Goal: Information Seeking & Learning: Find specific fact

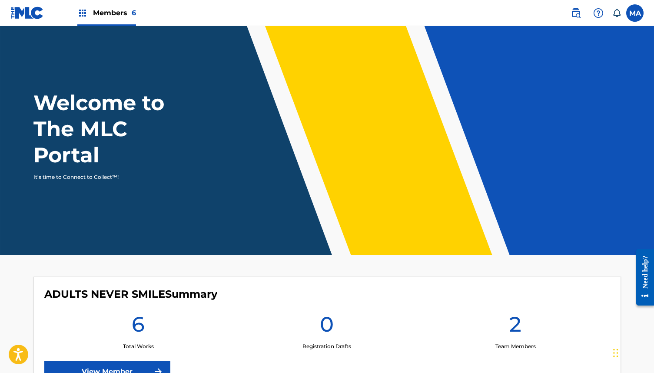
click at [642, 12] on label at bounding box center [634, 12] width 17 height 17
click at [635, 13] on input "MA Music Admin Inc. [EMAIL_ADDRESS][DOMAIN_NAME] Notification Preferences Profi…" at bounding box center [635, 13] width 0 height 0
click at [504, 113] on div "Welcome to The MLC Portal It's time to Connect to Collect™!" at bounding box center [327, 135] width 609 height 91
click at [573, 14] on img at bounding box center [576, 13] width 10 height 10
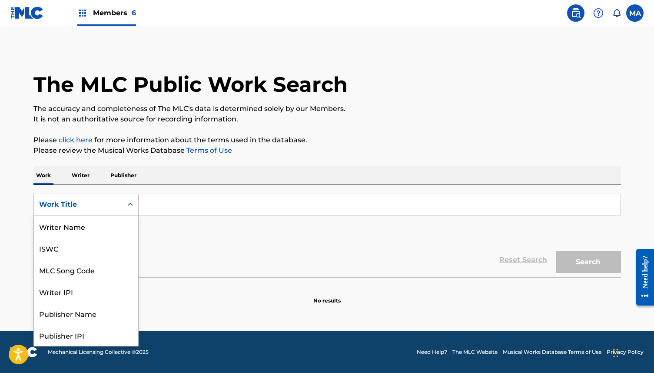
click at [99, 208] on div "Work Title" at bounding box center [78, 204] width 78 height 10
click at [109, 275] on div "Publisher Name" at bounding box center [86, 270] width 104 height 22
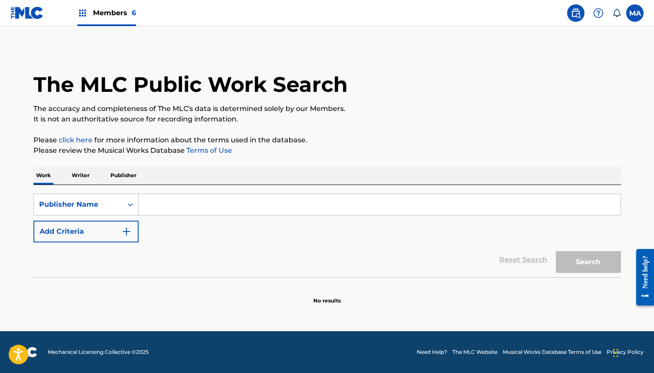
click at [178, 200] on input "Search Form" at bounding box center [380, 204] width 482 height 21
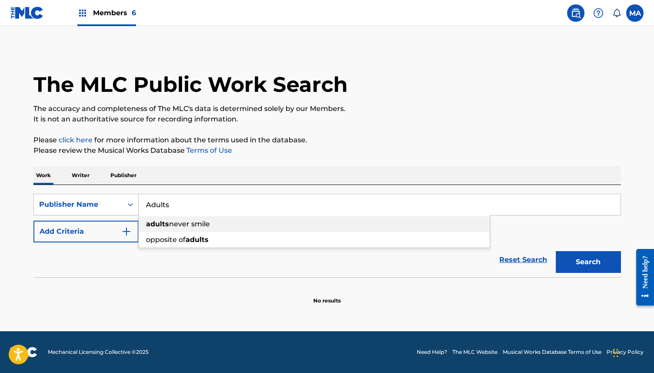
click at [160, 224] on strong "adults" at bounding box center [157, 224] width 23 height 8
type input "adults never smile"
click at [602, 271] on button "Search" at bounding box center [588, 262] width 65 height 22
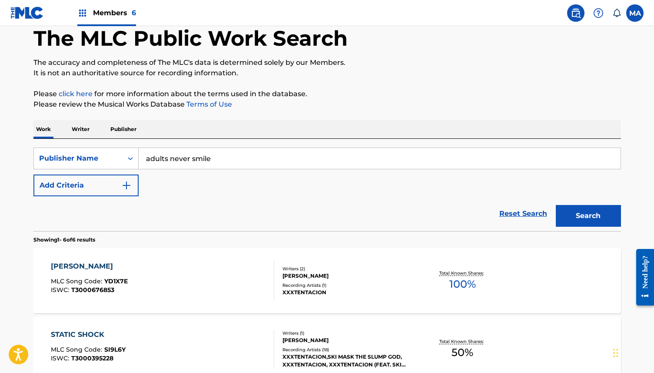
scroll to position [48, 0]
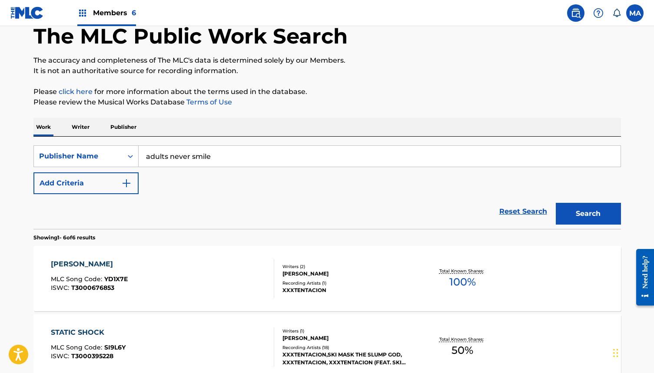
click at [211, 287] on div "YUNG BRATZ MLC Song Code : YD1X7E ISWC : T3000676853" at bounding box center [162, 278] width 223 height 39
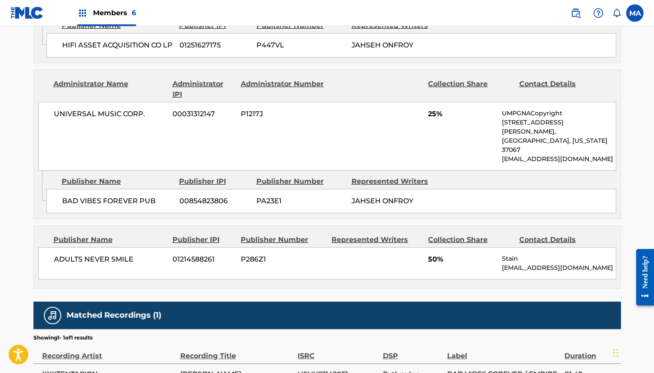
scroll to position [533, 0]
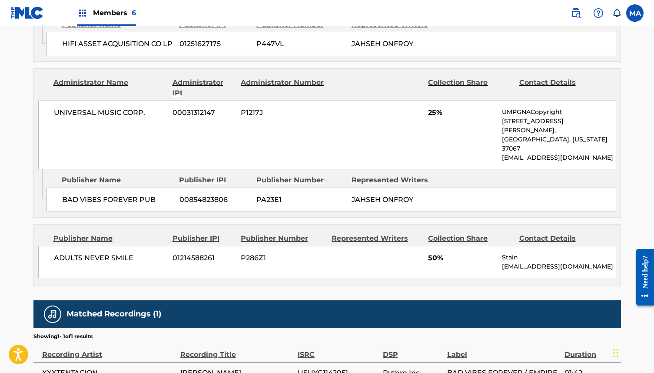
click at [266, 253] on span "P286Z1" at bounding box center [283, 258] width 84 height 10
drag, startPoint x: 270, startPoint y: 230, endPoint x: 240, endPoint y: 232, distance: 29.6
click at [240, 246] on div "ADULTS NEVER SMILE 01214588261 P286Z1 50% Stain [EMAIL_ADDRESS][DOMAIN_NAME]" at bounding box center [327, 262] width 578 height 32
click at [254, 253] on span "P286Z1" at bounding box center [283, 258] width 84 height 10
drag, startPoint x: 242, startPoint y: 228, endPoint x: 288, endPoint y: 227, distance: 45.6
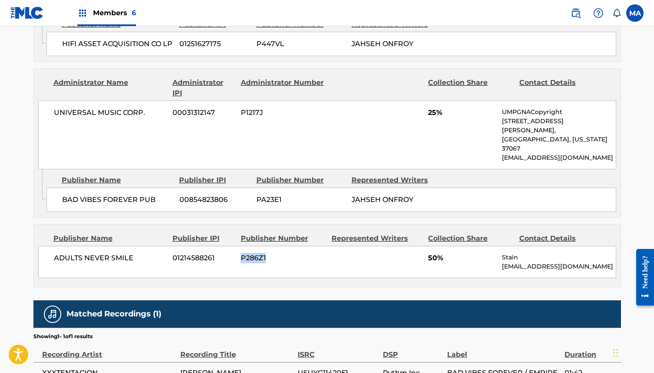
click at [288, 253] on span "P286Z1" at bounding box center [283, 258] width 84 height 10
drag, startPoint x: 236, startPoint y: 228, endPoint x: 331, endPoint y: 233, distance: 95.8
click at [331, 246] on div "ADULTS NEVER SMILE 01214588261 P286Z1 50% Stain [EMAIL_ADDRESS][DOMAIN_NAME]" at bounding box center [327, 262] width 578 height 32
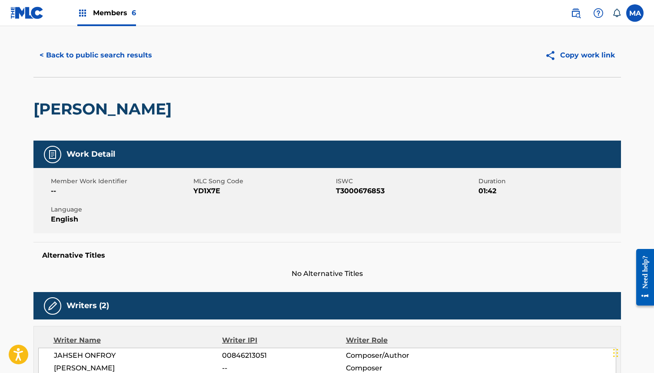
scroll to position [0, 0]
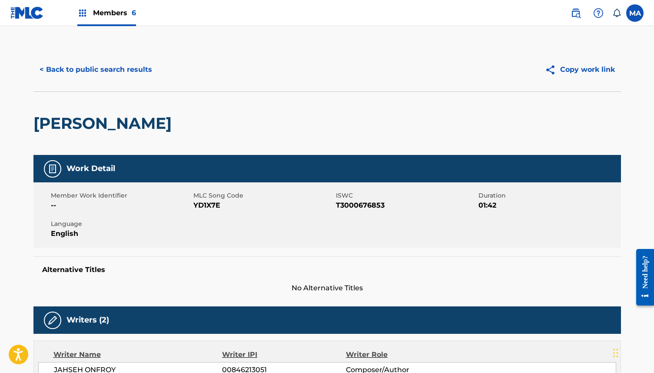
click at [121, 67] on button "< Back to public search results" at bounding box center [95, 70] width 125 height 22
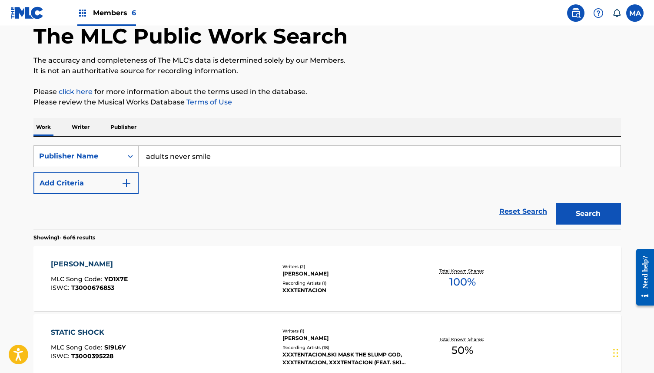
scroll to position [63, 0]
